Goal: Obtain resource: Obtain resource

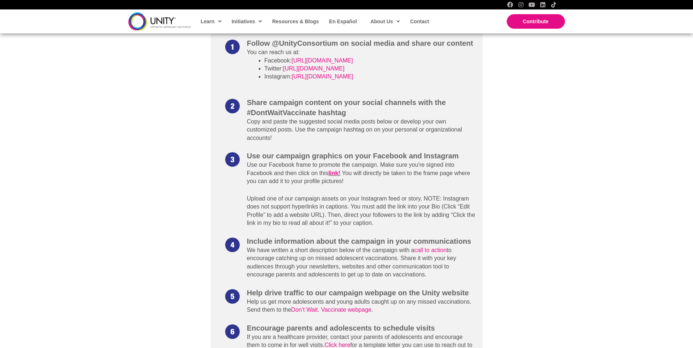
scroll to position [402, 0]
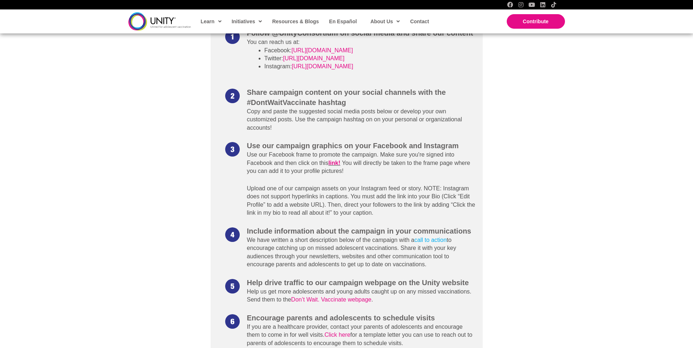
click at [423, 240] on link "call to action" at bounding box center [430, 240] width 32 height 6
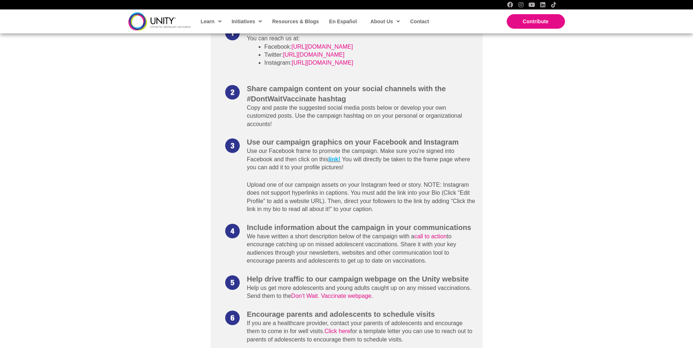
click at [334, 159] on link "link!" at bounding box center [334, 159] width 12 height 6
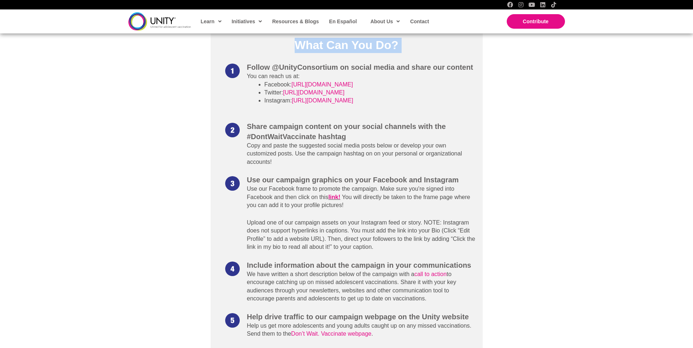
scroll to position [372, 0]
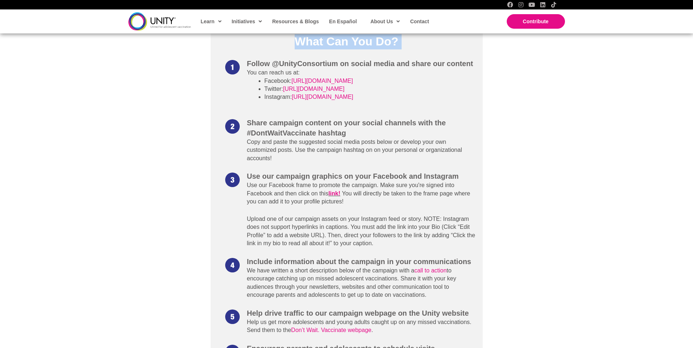
drag, startPoint x: 698, startPoint y: 30, endPoint x: 698, endPoint y: 58, distance: 28.0
click at [334, 193] on link "link!" at bounding box center [334, 194] width 12 height 6
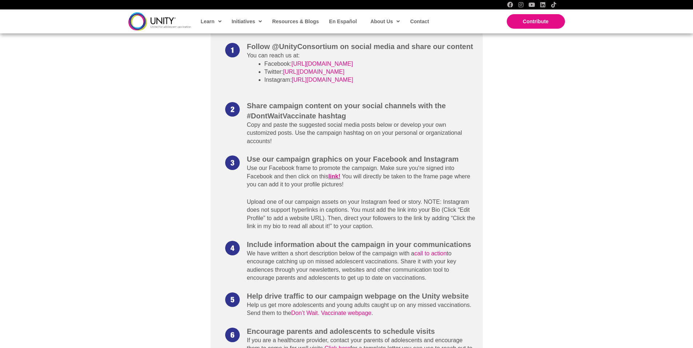
scroll to position [388, 0]
click at [335, 176] on link "link!" at bounding box center [334, 177] width 12 height 6
